Goal: Task Accomplishment & Management: Complete application form

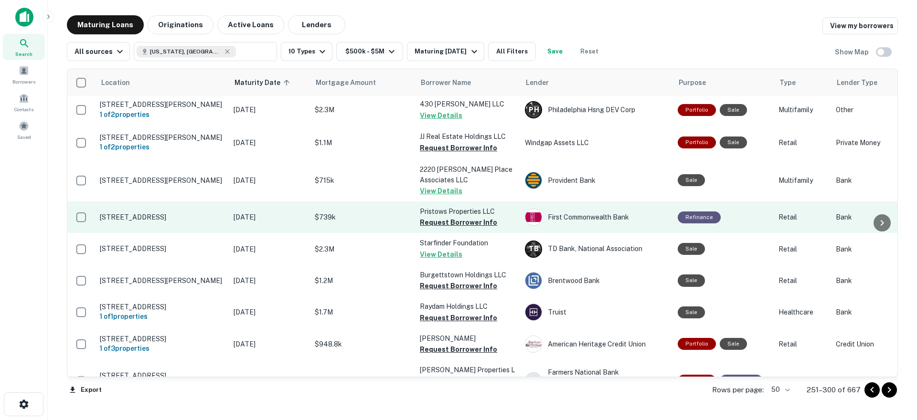
scroll to position [239, 0]
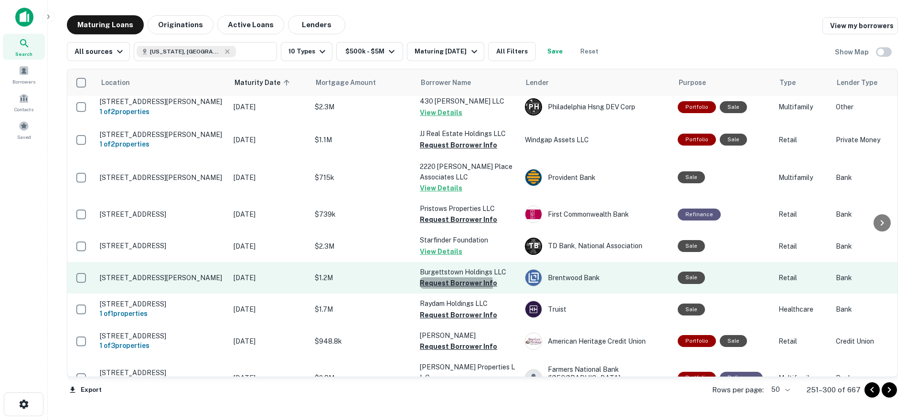
click at [446, 289] on button "Request Borrower Info" at bounding box center [458, 283] width 77 height 11
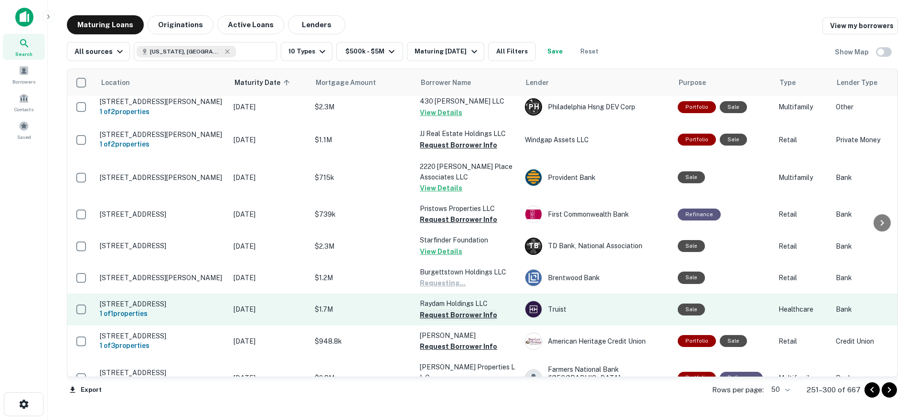
click at [443, 319] on button "Request Borrower Info" at bounding box center [458, 315] width 77 height 11
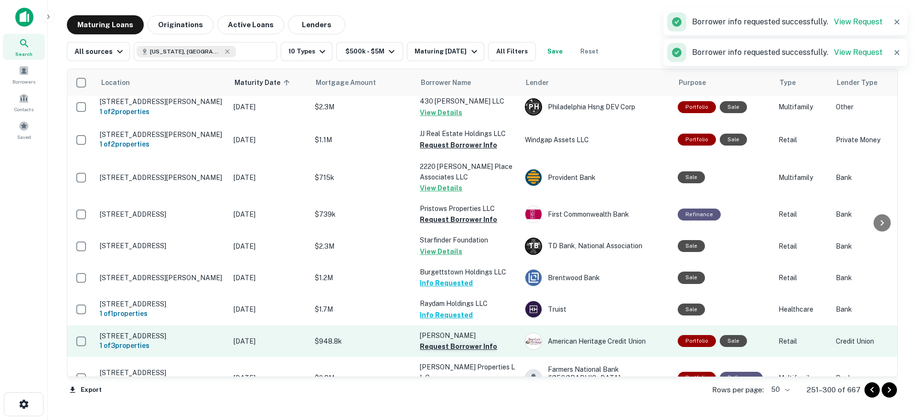
click at [448, 351] on button "Request Borrower Info" at bounding box center [458, 346] width 77 height 11
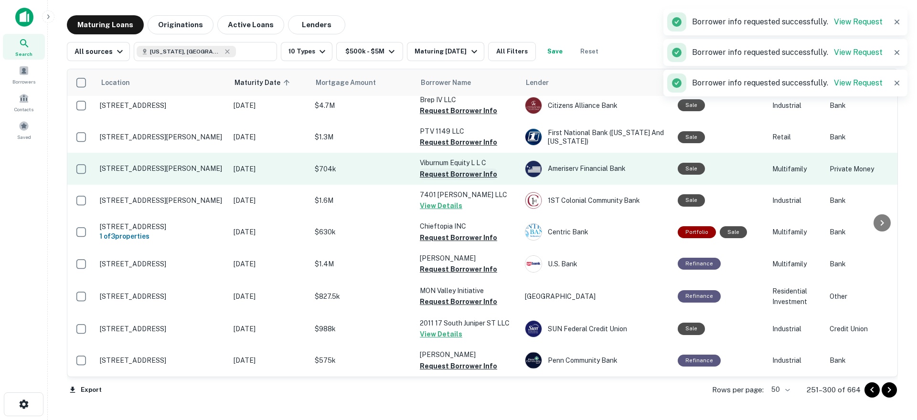
click at [447, 171] on button "Request Borrower Info" at bounding box center [458, 174] width 77 height 11
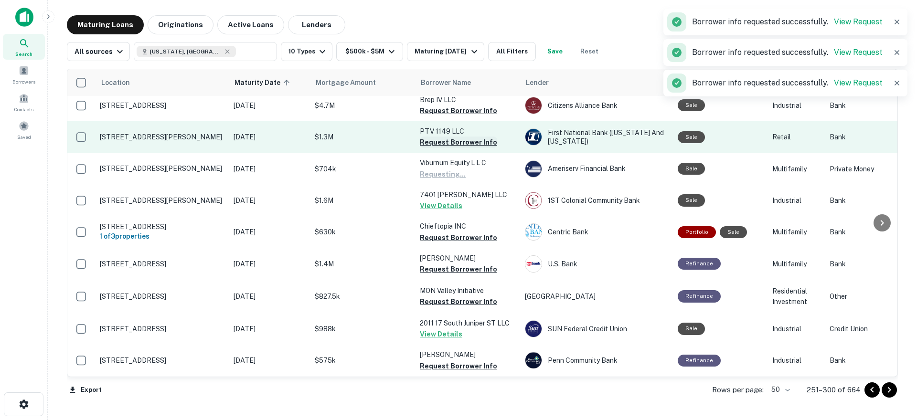
click at [448, 140] on button "Request Borrower Info" at bounding box center [458, 142] width 77 height 11
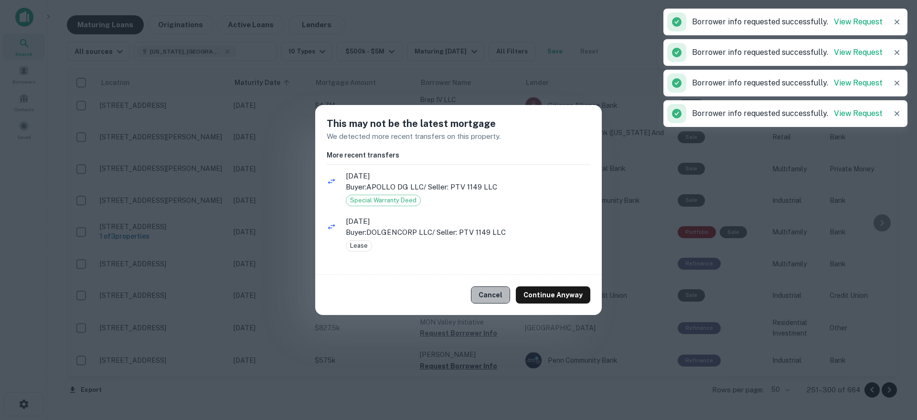
click at [495, 294] on button "Cancel" at bounding box center [490, 295] width 39 height 17
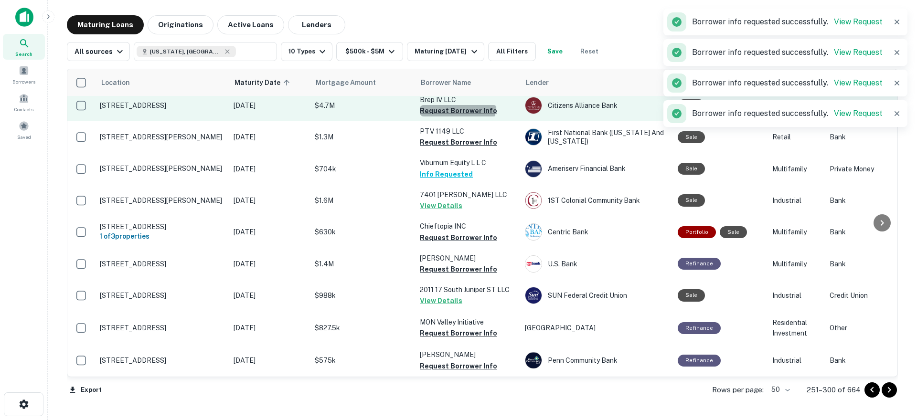
click at [457, 105] on button "Request Borrower Info" at bounding box center [458, 110] width 77 height 11
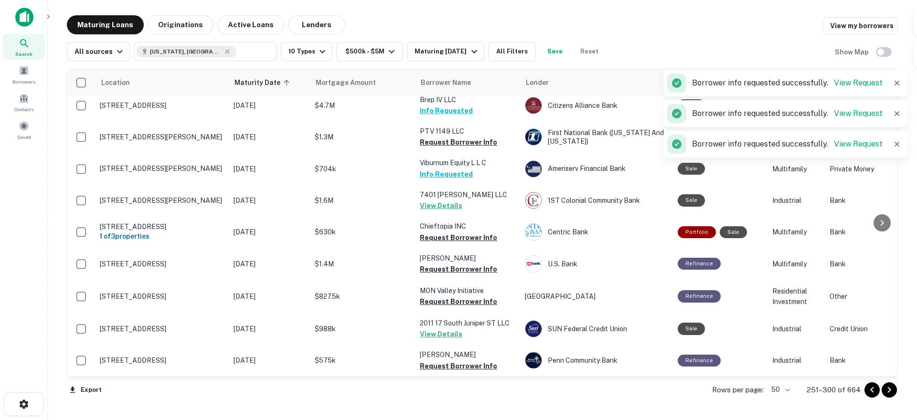
scroll to position [525, 0]
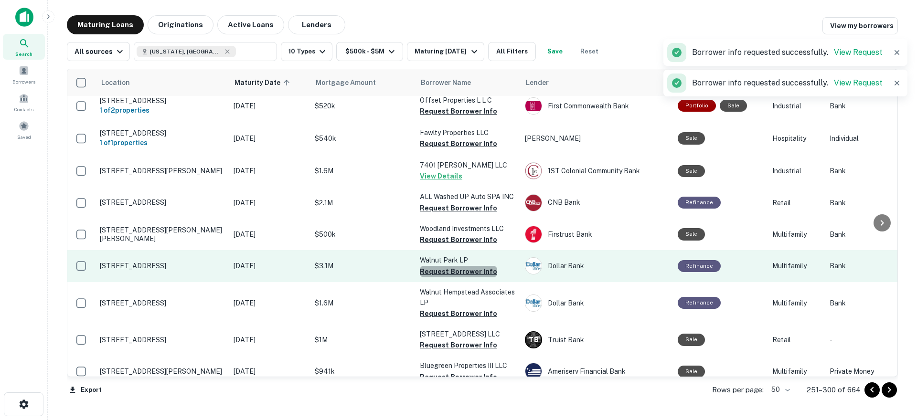
click at [458, 270] on button "Request Borrower Info" at bounding box center [458, 271] width 77 height 11
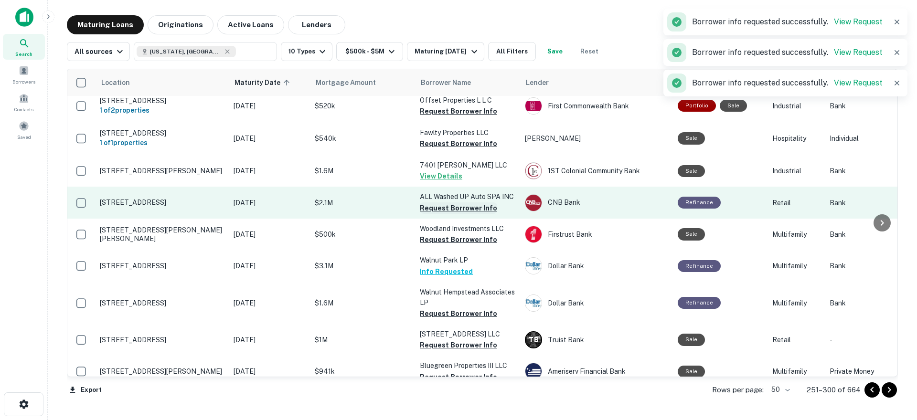
click at [450, 234] on button "Request Borrower Info" at bounding box center [458, 239] width 77 height 11
click at [452, 204] on button "Request Borrower Info" at bounding box center [458, 208] width 77 height 11
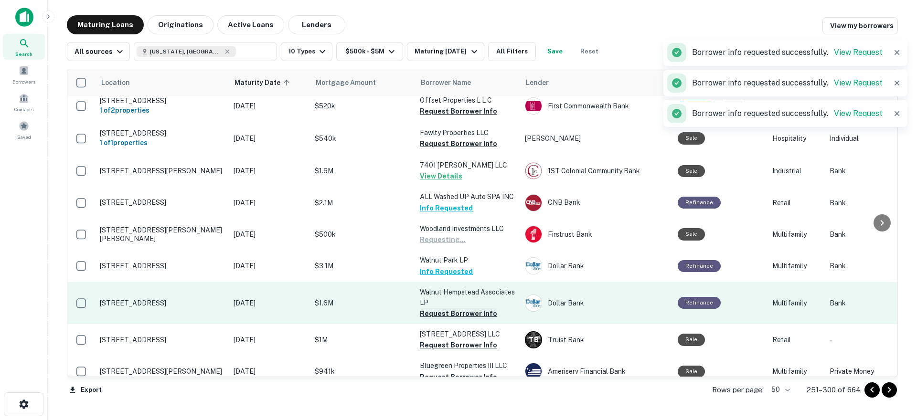
click at [456, 311] on button "Request Borrower Info" at bounding box center [458, 313] width 77 height 11
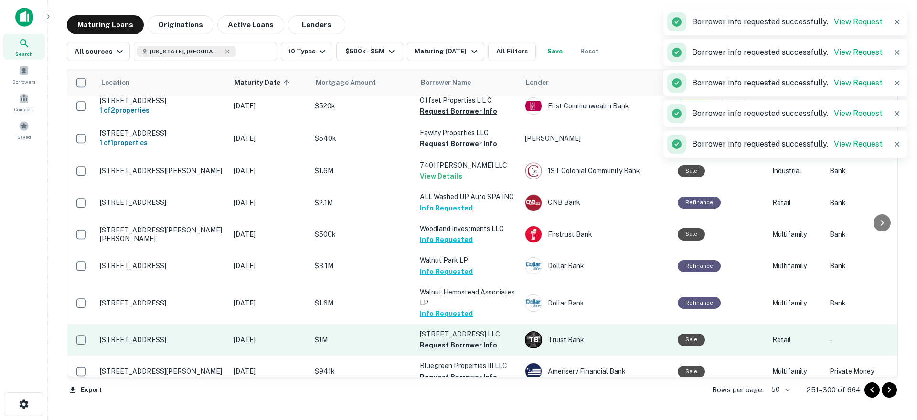
click at [459, 346] on button "Request Borrower Info" at bounding box center [458, 345] width 77 height 11
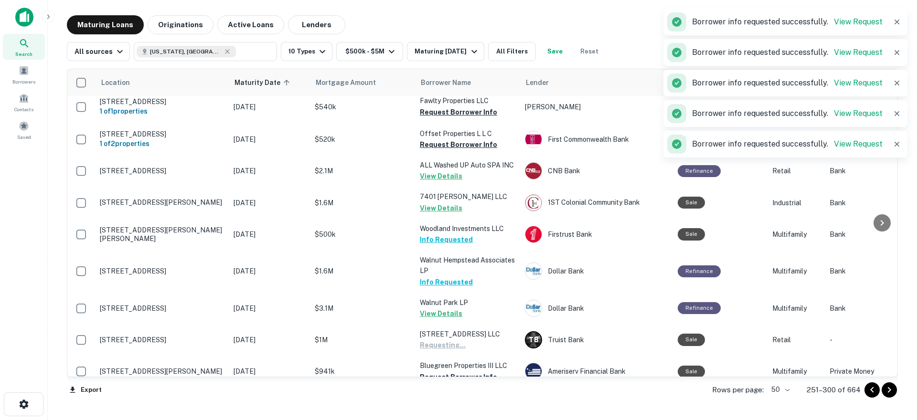
scroll to position [669, 0]
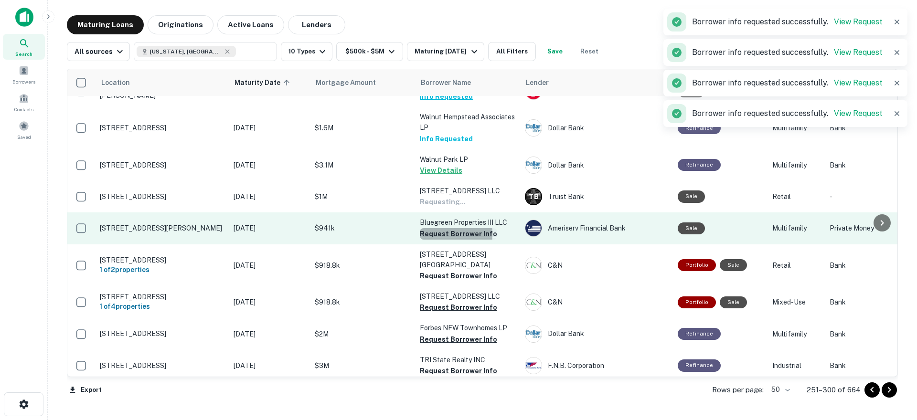
click at [437, 234] on button "Request Borrower Info" at bounding box center [458, 233] width 77 height 11
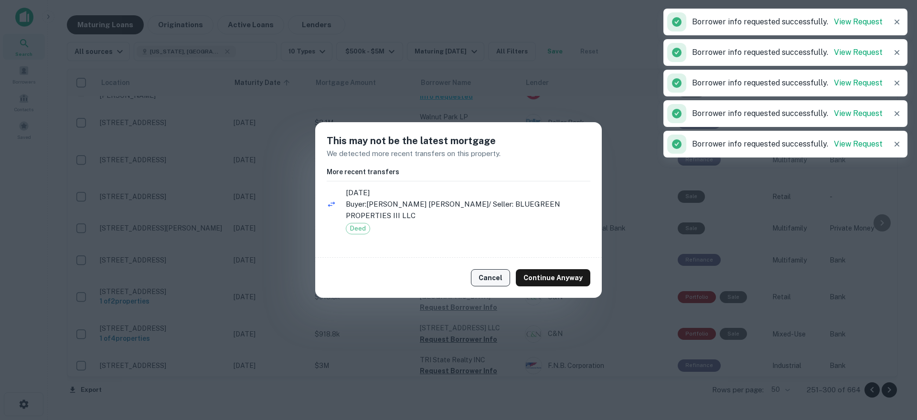
click at [485, 277] on button "Cancel" at bounding box center [490, 277] width 39 height 17
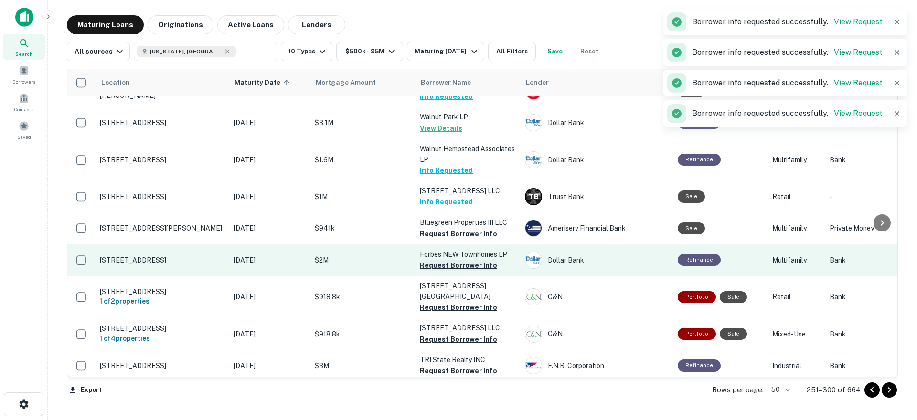
click at [459, 264] on button "Request Borrower Info" at bounding box center [458, 265] width 77 height 11
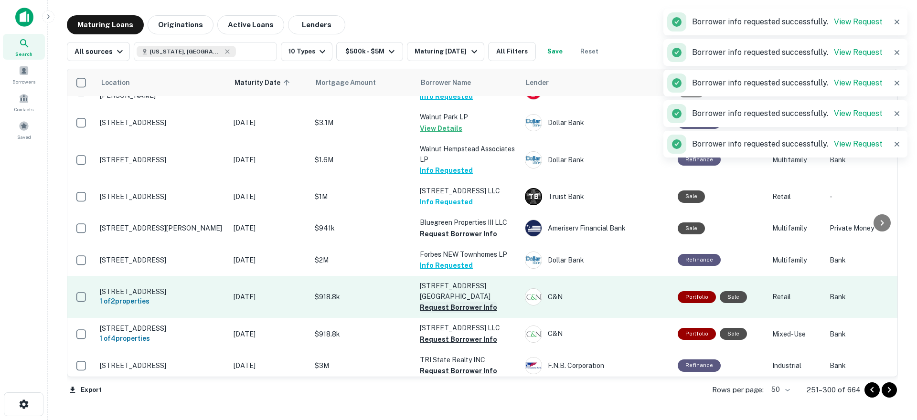
click at [454, 302] on button "Request Borrower Info" at bounding box center [458, 307] width 77 height 11
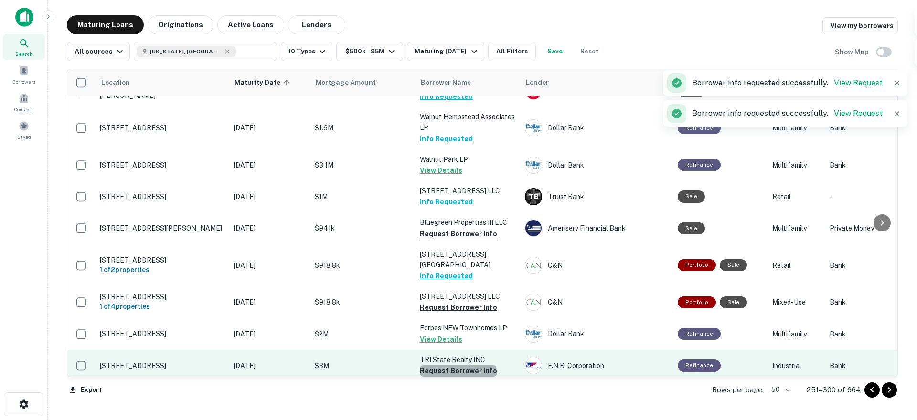
click at [458, 365] on button "Request Borrower Info" at bounding box center [458, 370] width 77 height 11
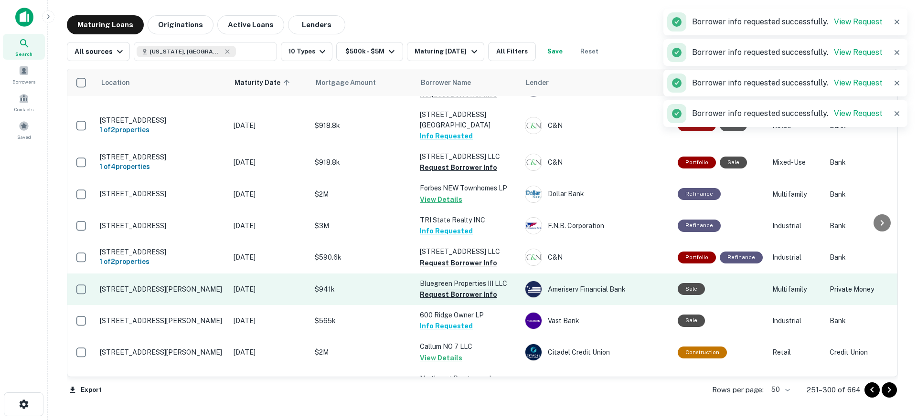
scroll to position [812, 0]
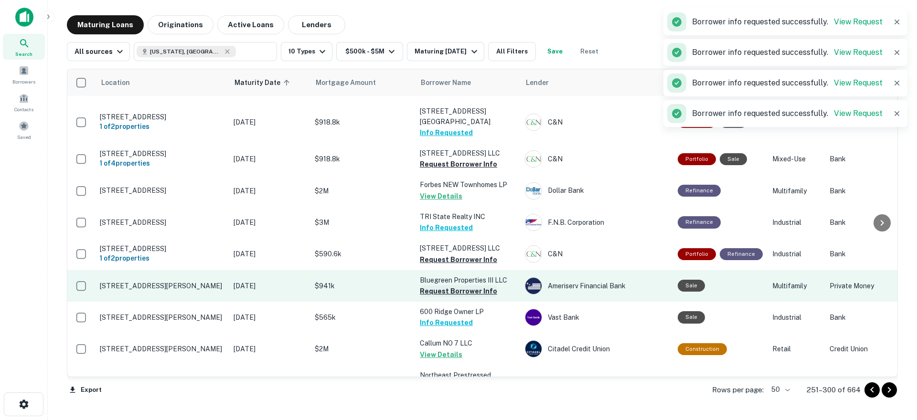
click at [452, 286] on button "Request Borrower Info" at bounding box center [458, 291] width 77 height 11
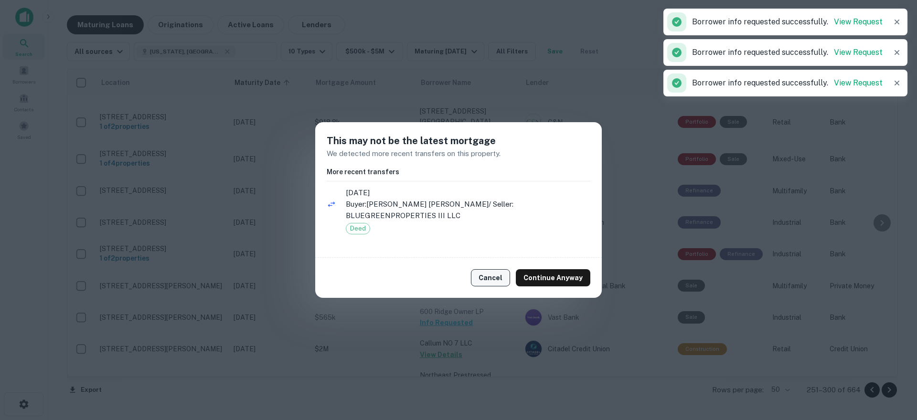
click at [495, 281] on button "Cancel" at bounding box center [490, 277] width 39 height 17
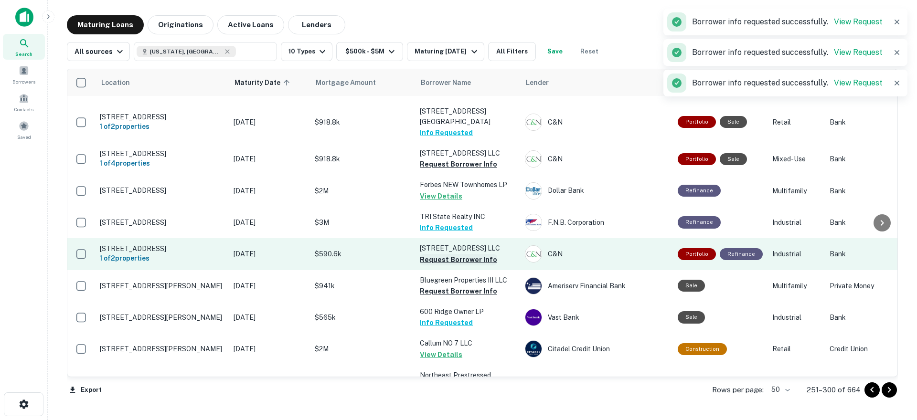
click at [461, 254] on button "Request Borrower Info" at bounding box center [458, 259] width 77 height 11
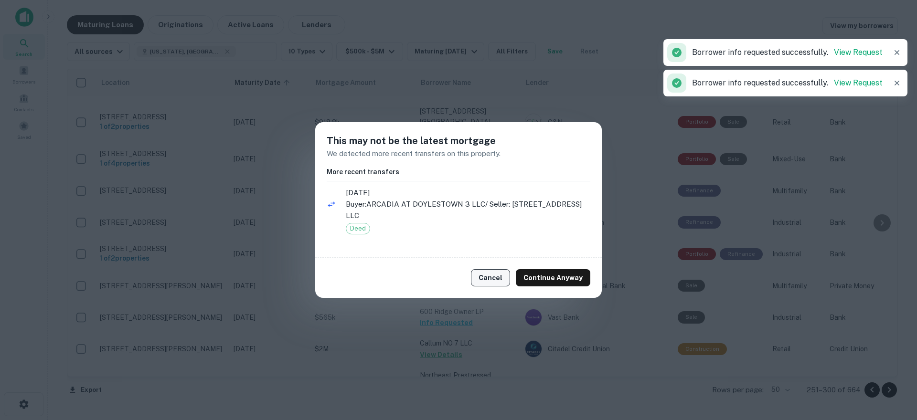
click at [485, 277] on button "Cancel" at bounding box center [490, 277] width 39 height 17
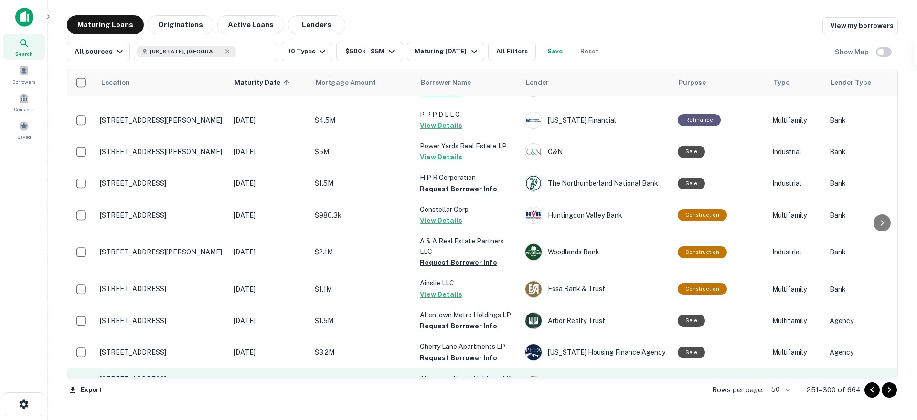
scroll to position [1363, 0]
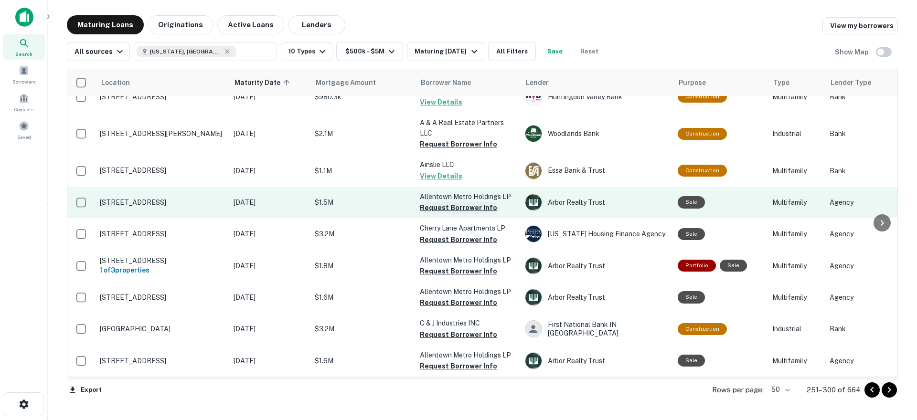
click at [451, 202] on button "Request Borrower Info" at bounding box center [458, 207] width 77 height 11
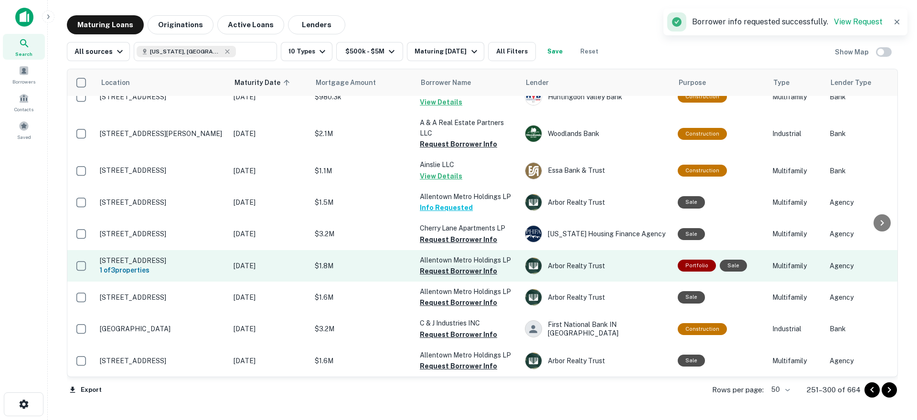
click at [458, 234] on button "Request Borrower Info" at bounding box center [458, 239] width 77 height 11
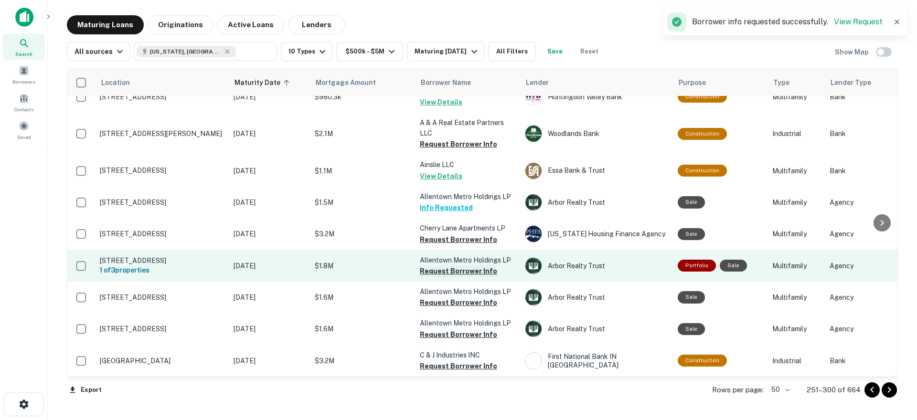
click at [460, 266] on button "Request Borrower Info" at bounding box center [458, 271] width 77 height 11
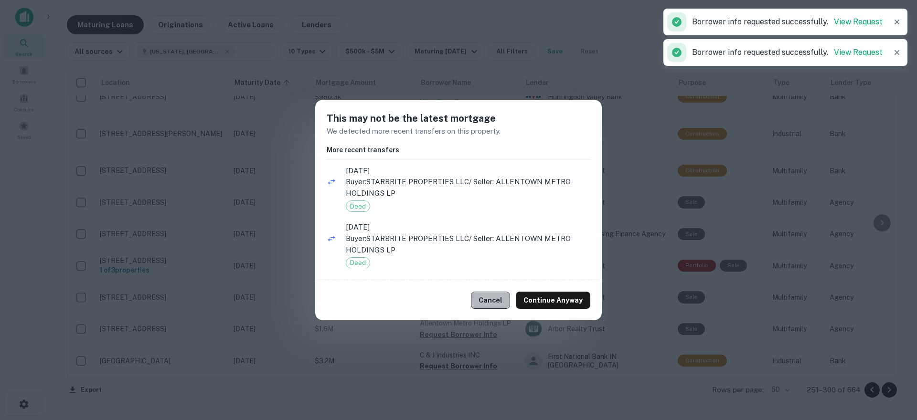
click at [500, 301] on button "Cancel" at bounding box center [490, 300] width 39 height 17
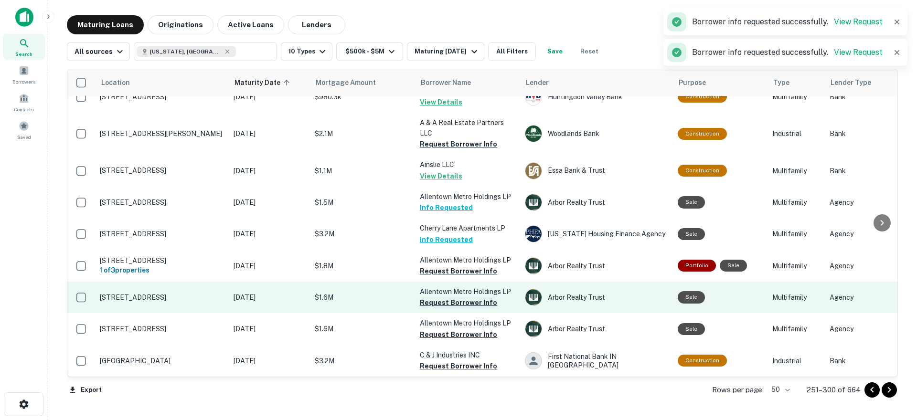
click at [452, 297] on button "Request Borrower Info" at bounding box center [458, 302] width 77 height 11
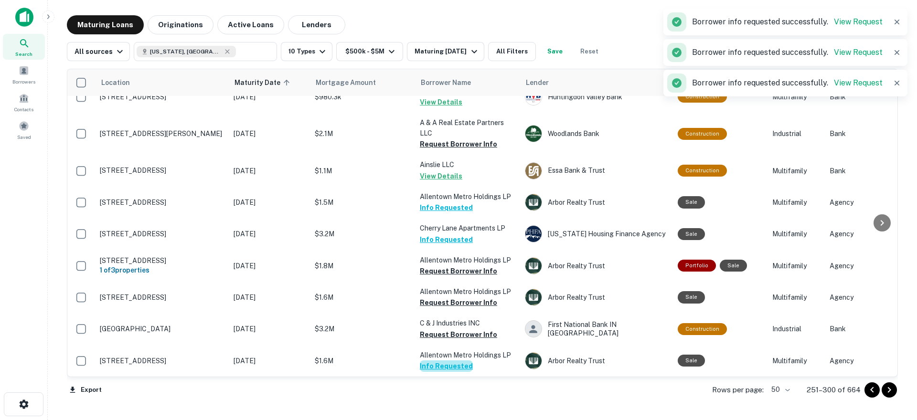
click at [456, 361] on button "Info Requested" at bounding box center [446, 366] width 53 height 11
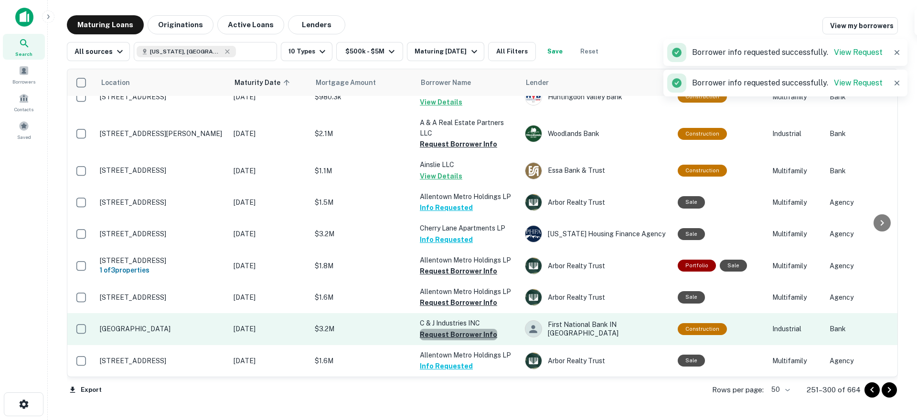
click at [462, 329] on button "Request Borrower Info" at bounding box center [458, 334] width 77 height 11
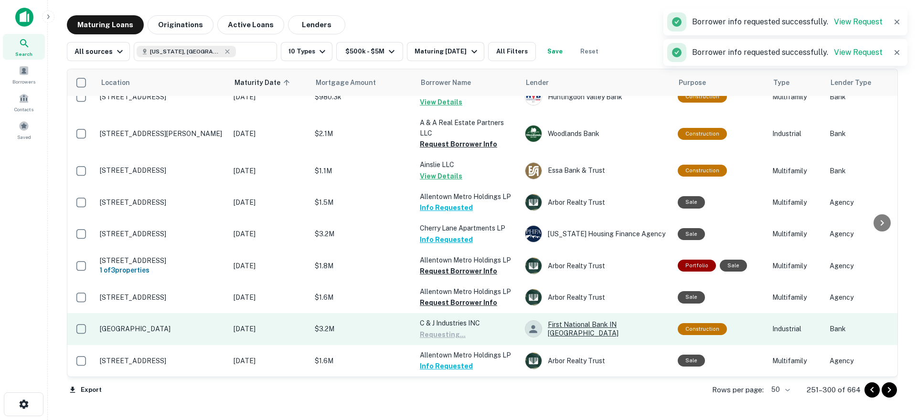
click at [459, 297] on button "Request Borrower Info" at bounding box center [458, 302] width 77 height 11
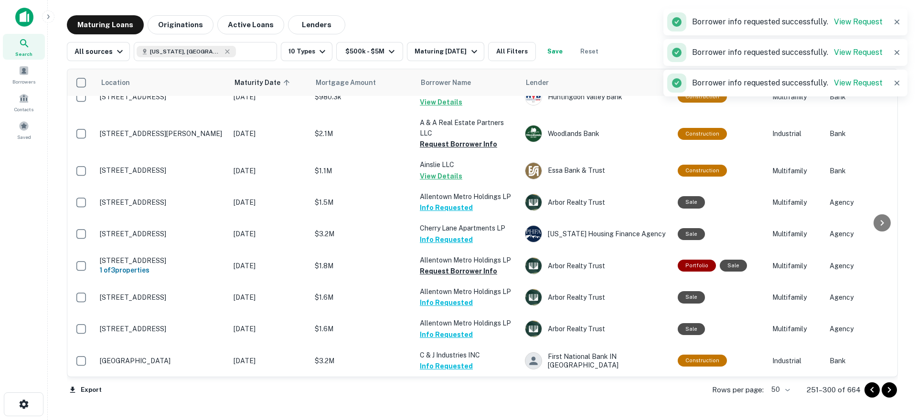
click at [889, 391] on icon "Go to next page" at bounding box center [889, 390] width 3 height 6
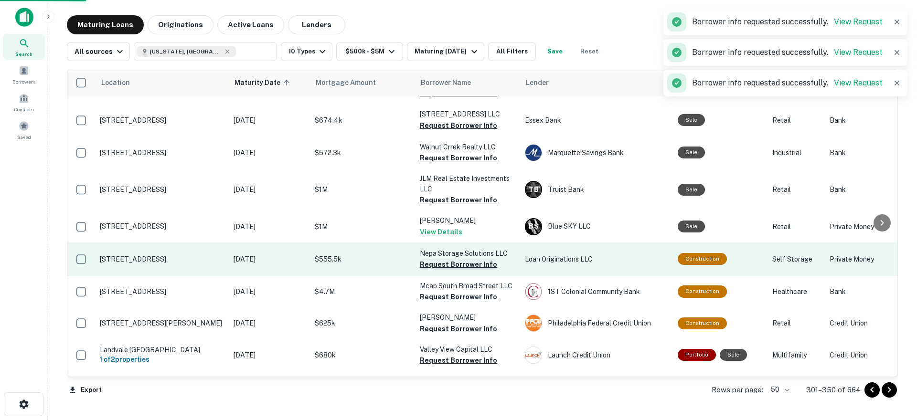
click at [462, 259] on button "Request Borrower Info" at bounding box center [458, 264] width 77 height 11
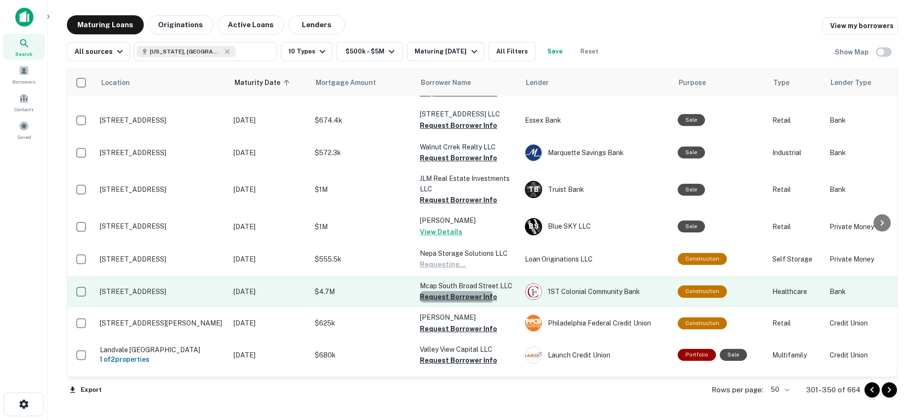
click at [455, 291] on button "Request Borrower Info" at bounding box center [458, 296] width 77 height 11
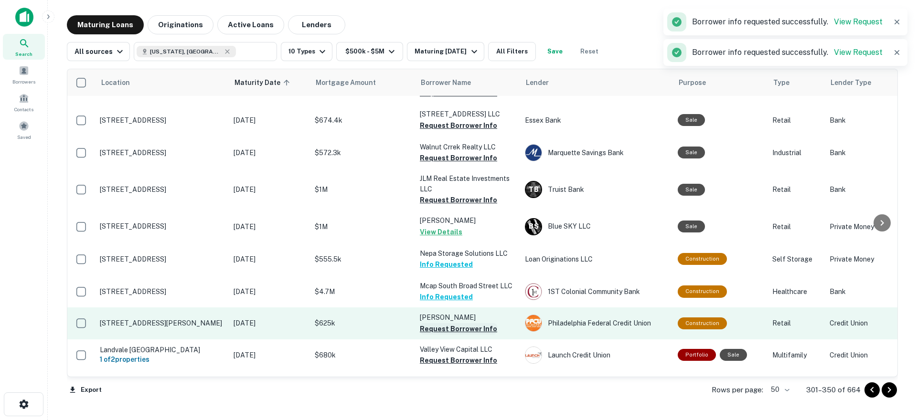
click at [460, 323] on button "Request Borrower Info" at bounding box center [458, 328] width 77 height 11
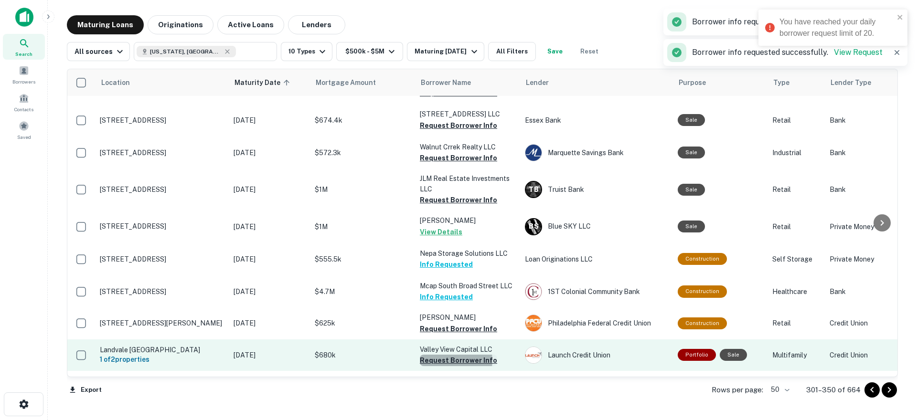
click at [453, 355] on button "Request Borrower Info" at bounding box center [458, 360] width 77 height 11
